Goal: Task Accomplishment & Management: Manage account settings

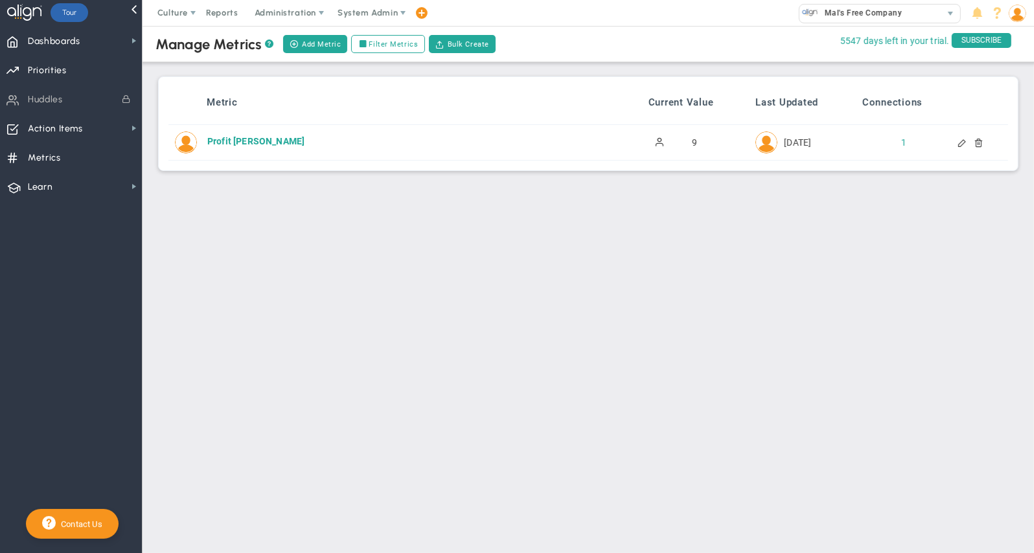
click at [962, 141] on div at bounding box center [963, 142] width 10 height 9
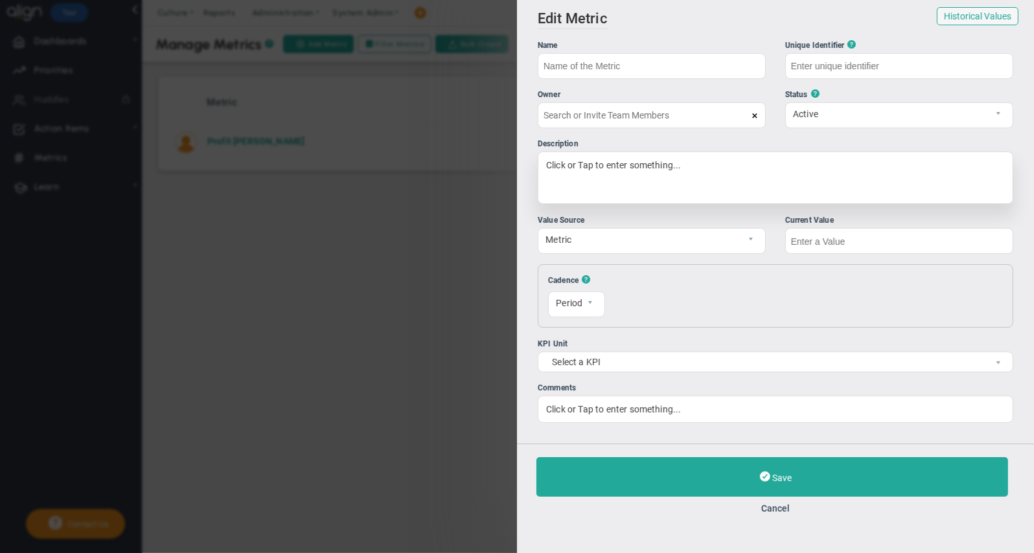
type input "Profit [PERSON_NAME]"
type input "Profit-Margin"
type input "[PERSON_NAME]"
type input "9"
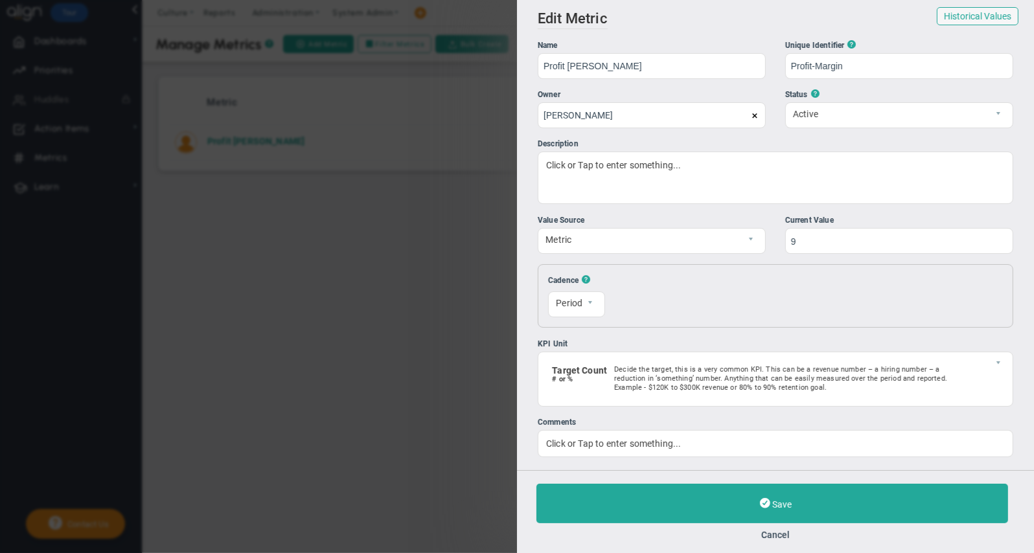
click at [774, 505] on span "Save" at bounding box center [781, 505] width 19 height 10
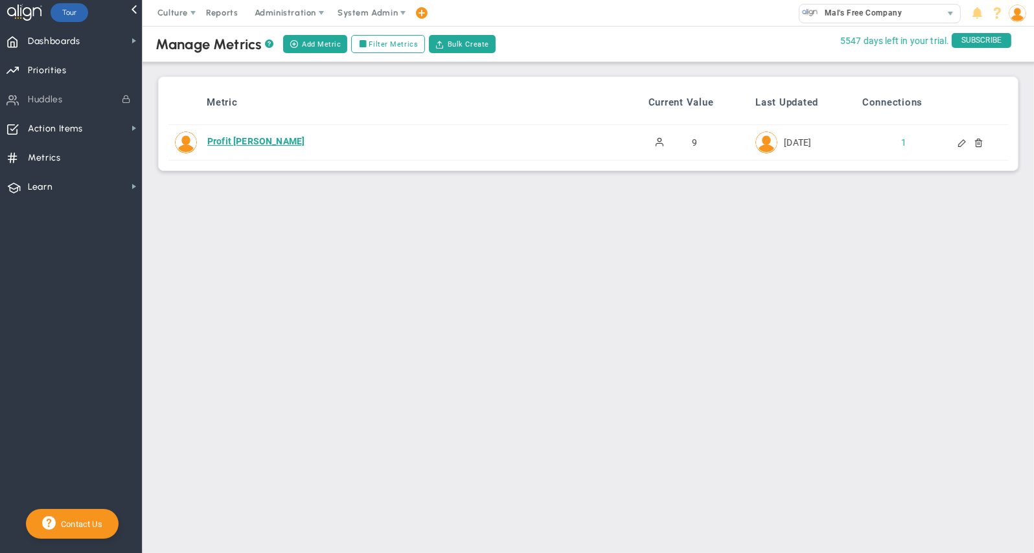
click at [241, 140] on div "Profit [PERSON_NAME]" at bounding box center [406, 141] width 399 height 13
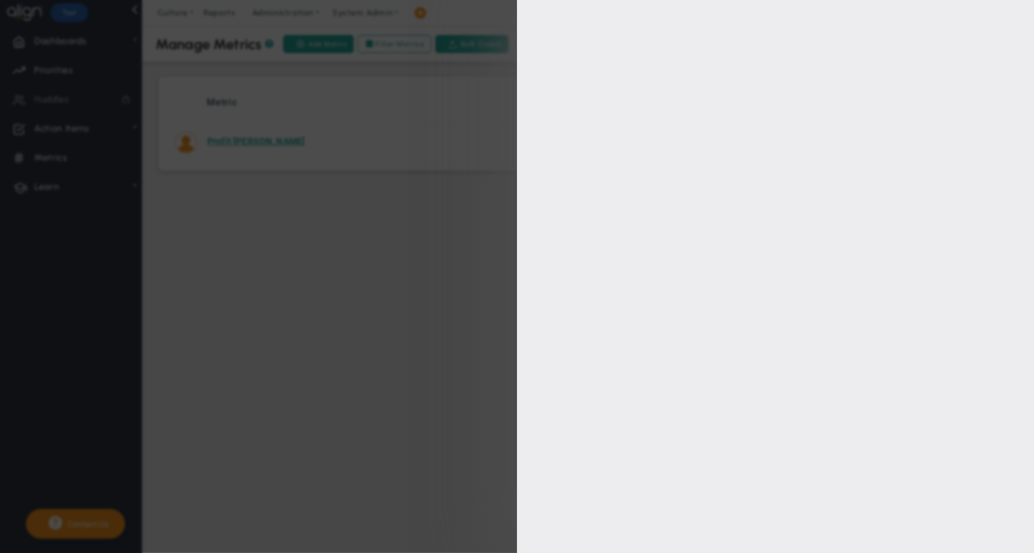
type input "Profit [PERSON_NAME]"
type input "Profit-Margin"
type input "[PERSON_NAME]"
type input "9"
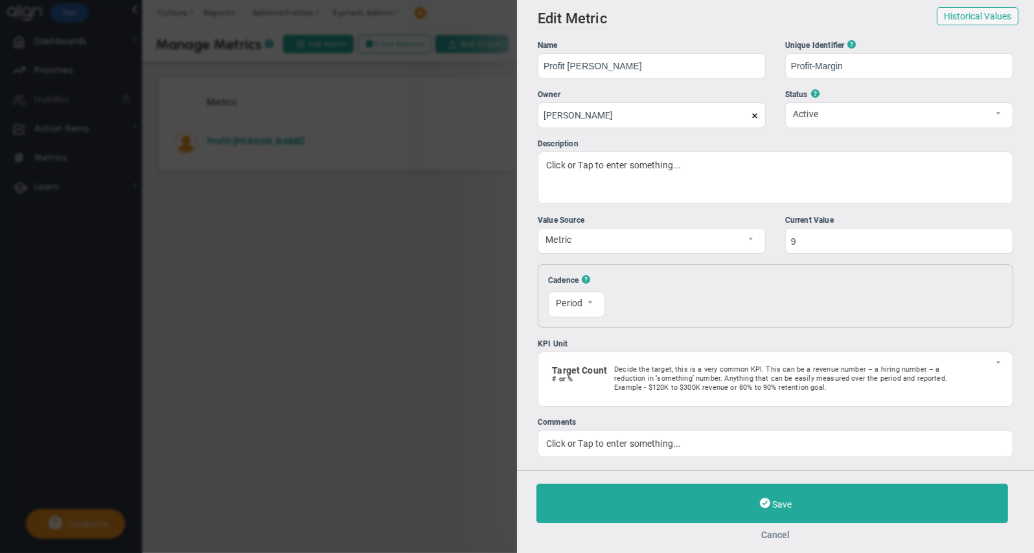
click at [787, 539] on button "Cancel" at bounding box center [776, 535] width 478 height 10
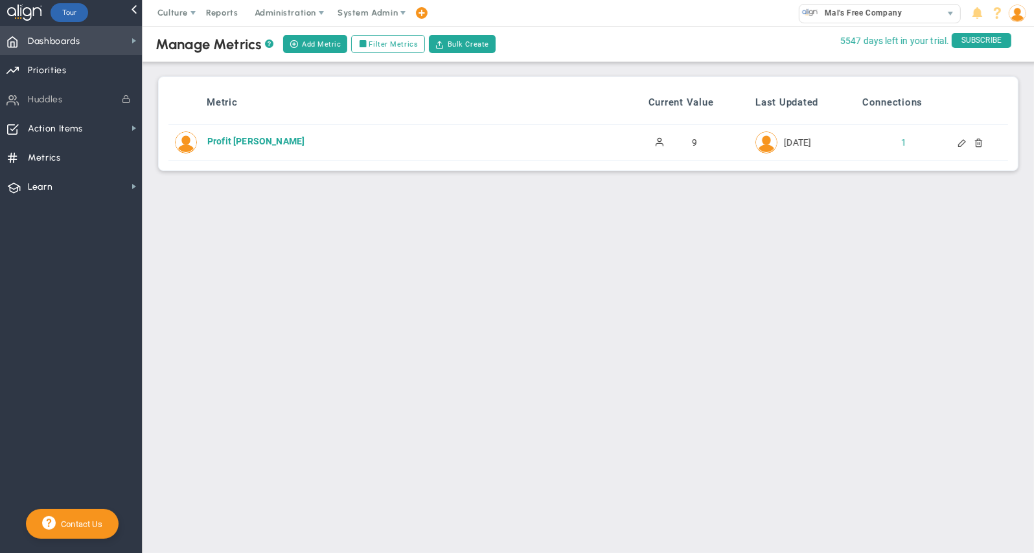
click at [85, 47] on span "Dashboards Dashboards" at bounding box center [71, 40] width 142 height 29
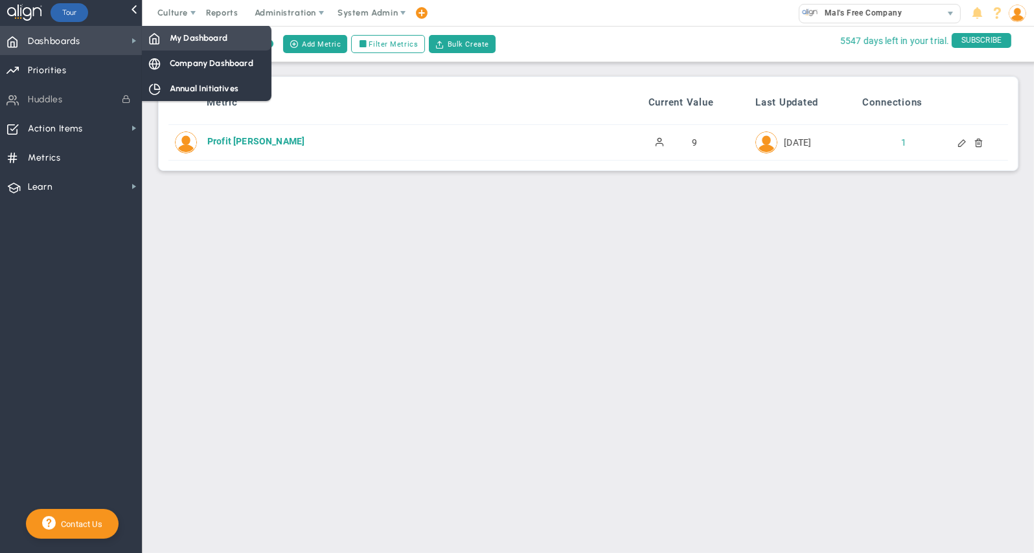
click at [185, 39] on span "My Dashboard" at bounding box center [199, 38] width 58 height 12
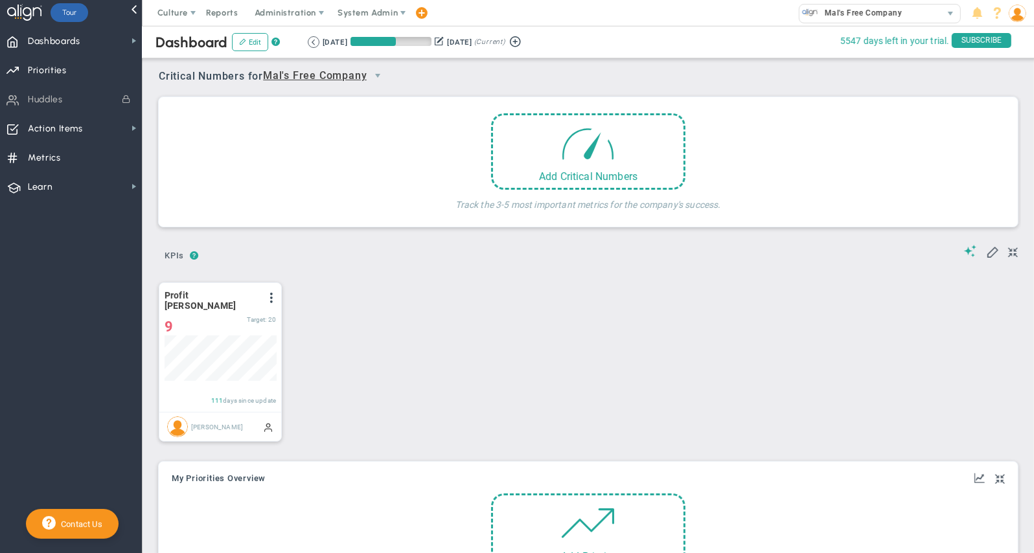
scroll to position [45, 112]
click at [276, 295] on span at bounding box center [271, 298] width 10 height 10
click at [203, 321] on li "Edit" at bounding box center [226, 324] width 110 height 16
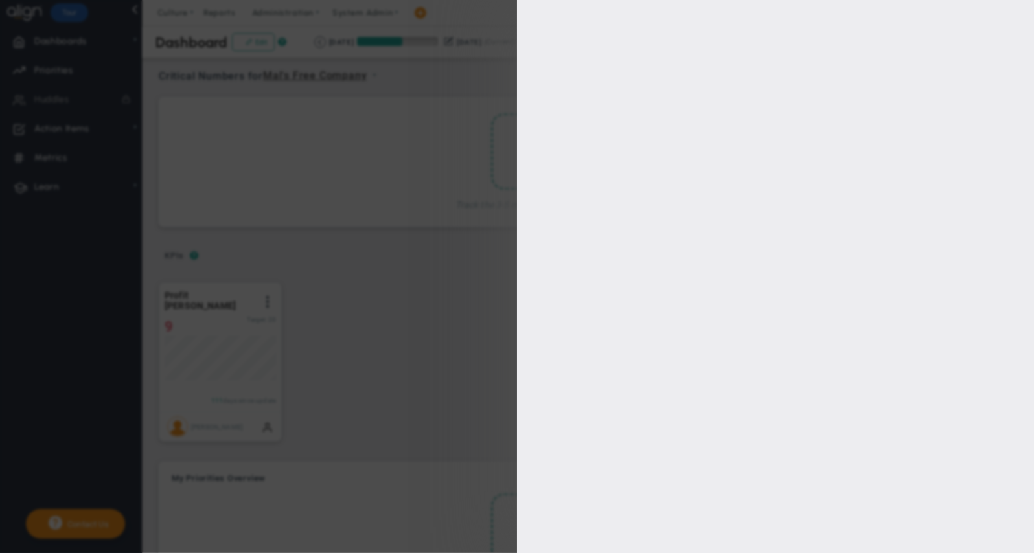
type input "[PERSON_NAME]"
radio input "true"
type input "30"
type input "20"
type input "10"
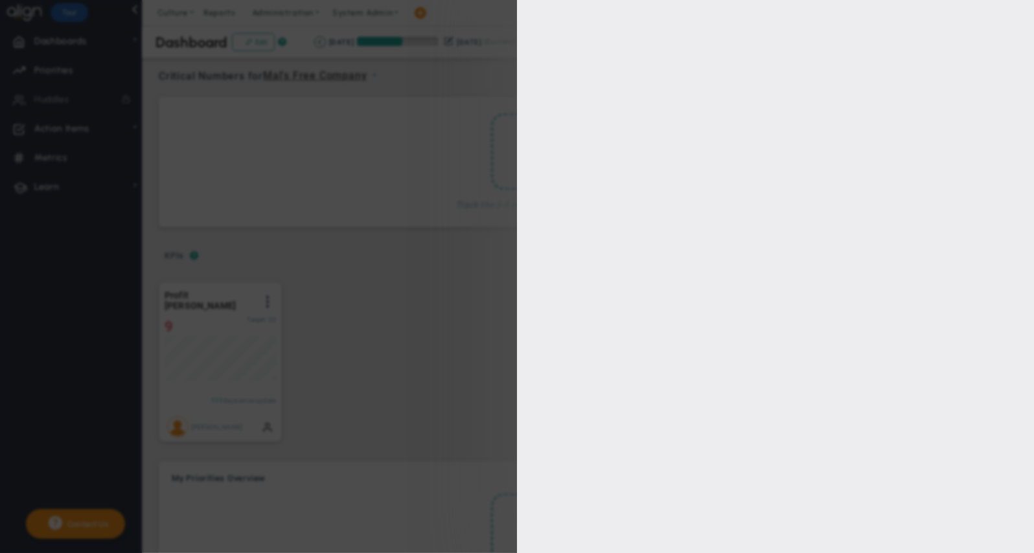
type input "5"
checkbox input "true"
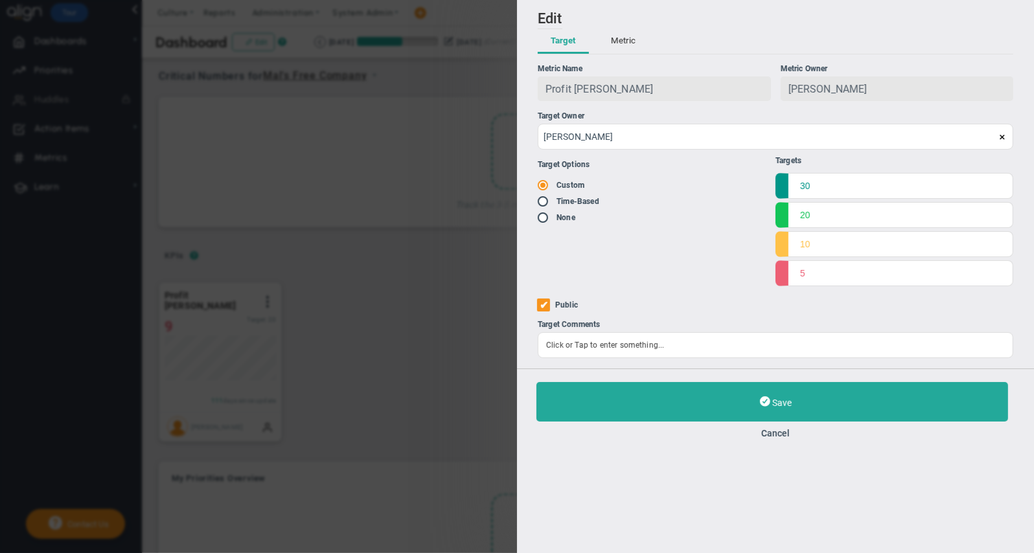
click at [624, 41] on button "Metric" at bounding box center [623, 41] width 51 height 25
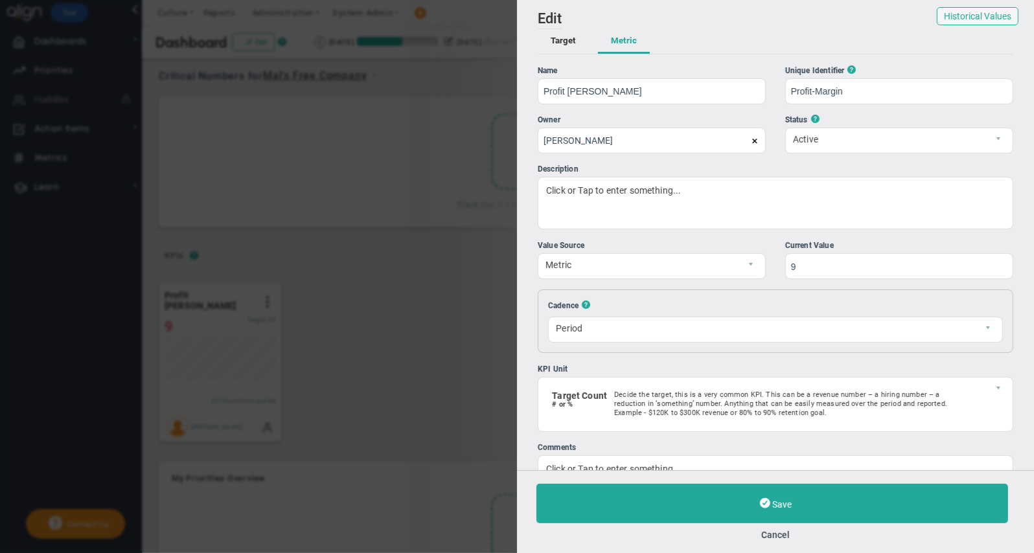
click at [574, 44] on button "Target" at bounding box center [563, 41] width 51 height 25
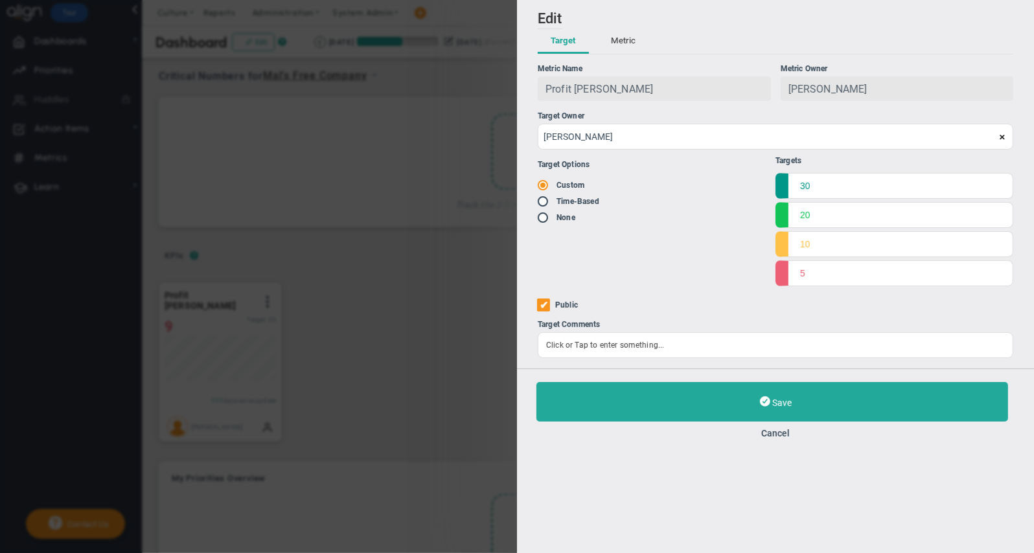
click at [455, 80] on div "Add Edit Metric Historical Values Target Metric Name Profit Margin Unique Ident…" at bounding box center [517, 276] width 1034 height 553
click at [783, 437] on button "Cancel" at bounding box center [776, 433] width 478 height 10
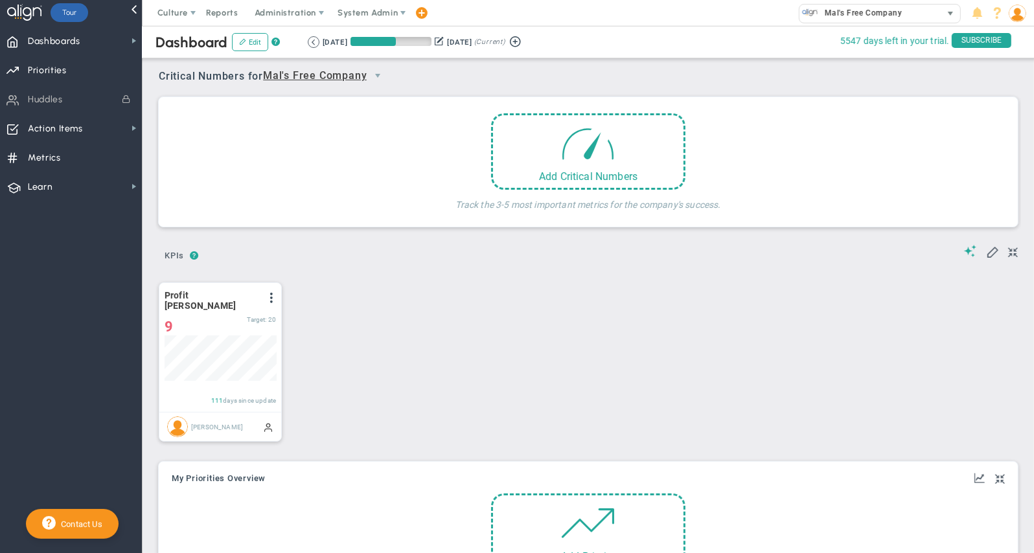
click at [899, 16] on span "Mal's Free Company" at bounding box center [860, 13] width 84 height 17
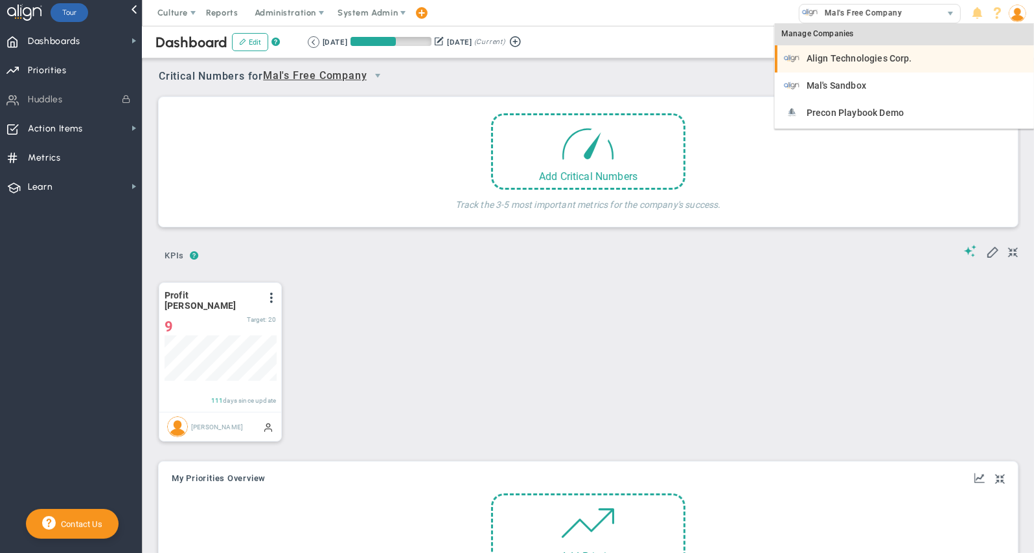
click at [889, 61] on span "Align Technologies Corp." at bounding box center [860, 58] width 106 height 9
